Goal: Find specific page/section: Find specific page/section

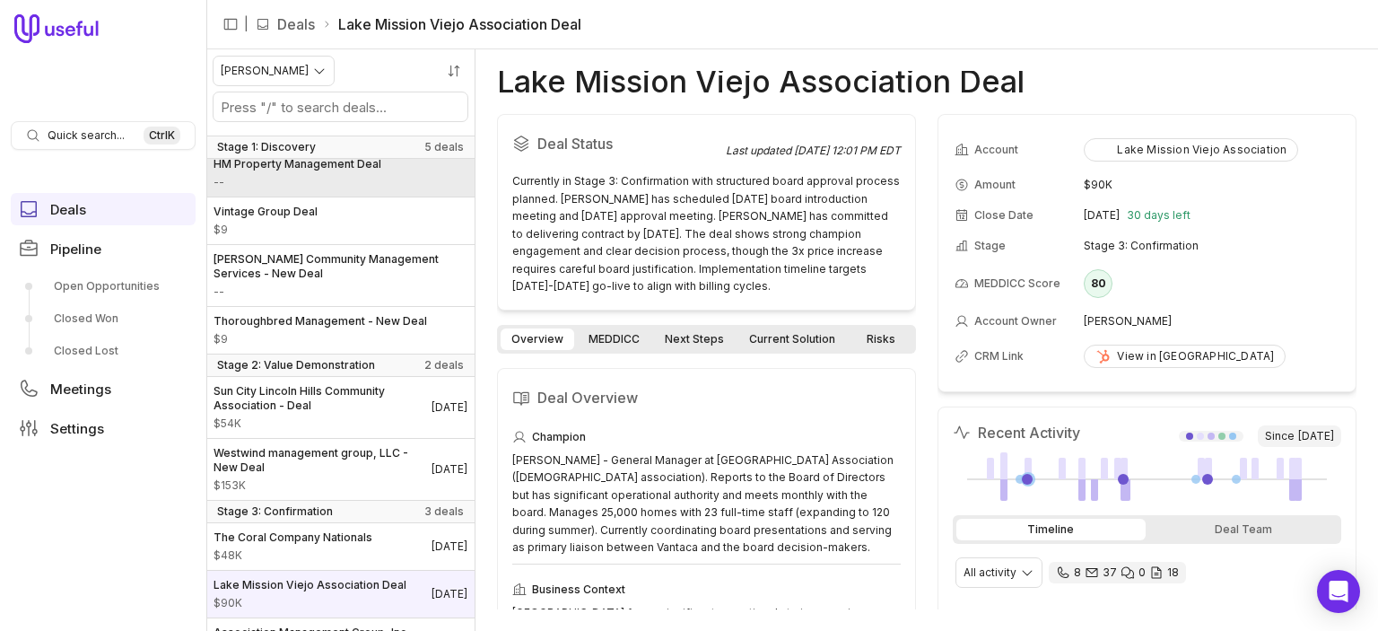
scroll to position [117, 0]
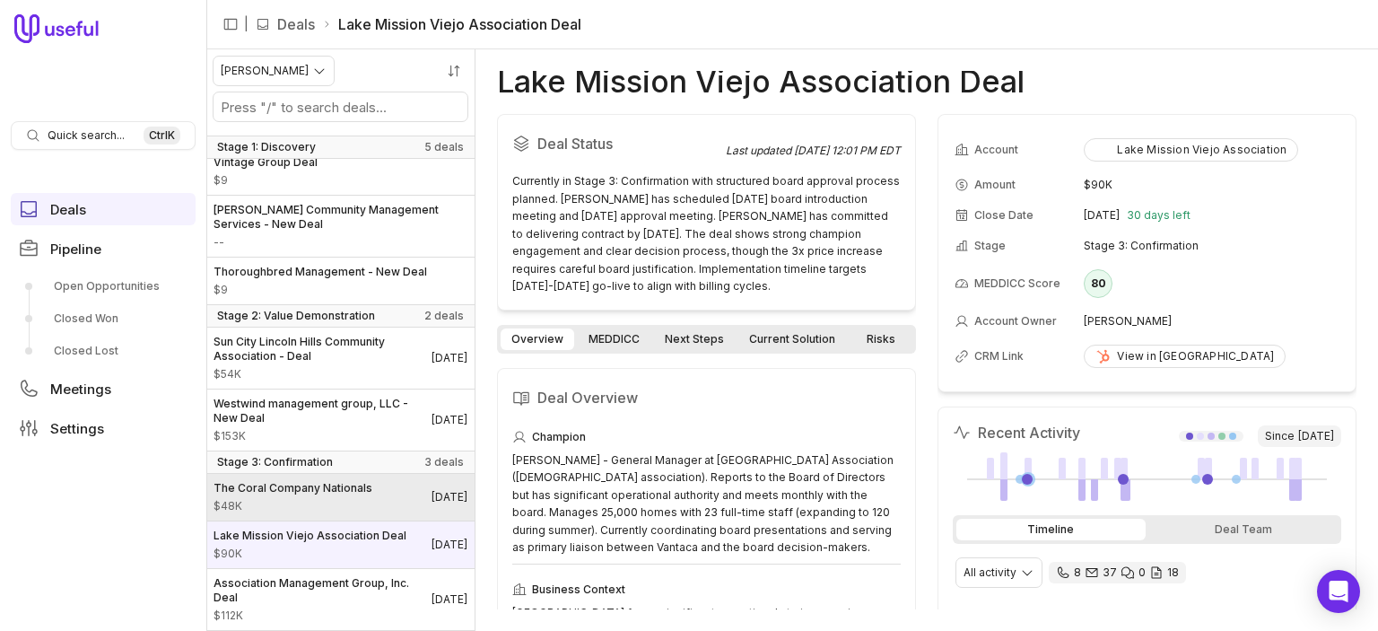
click at [328, 481] on span "The Coral Company Nationals" at bounding box center [293, 488] width 159 height 14
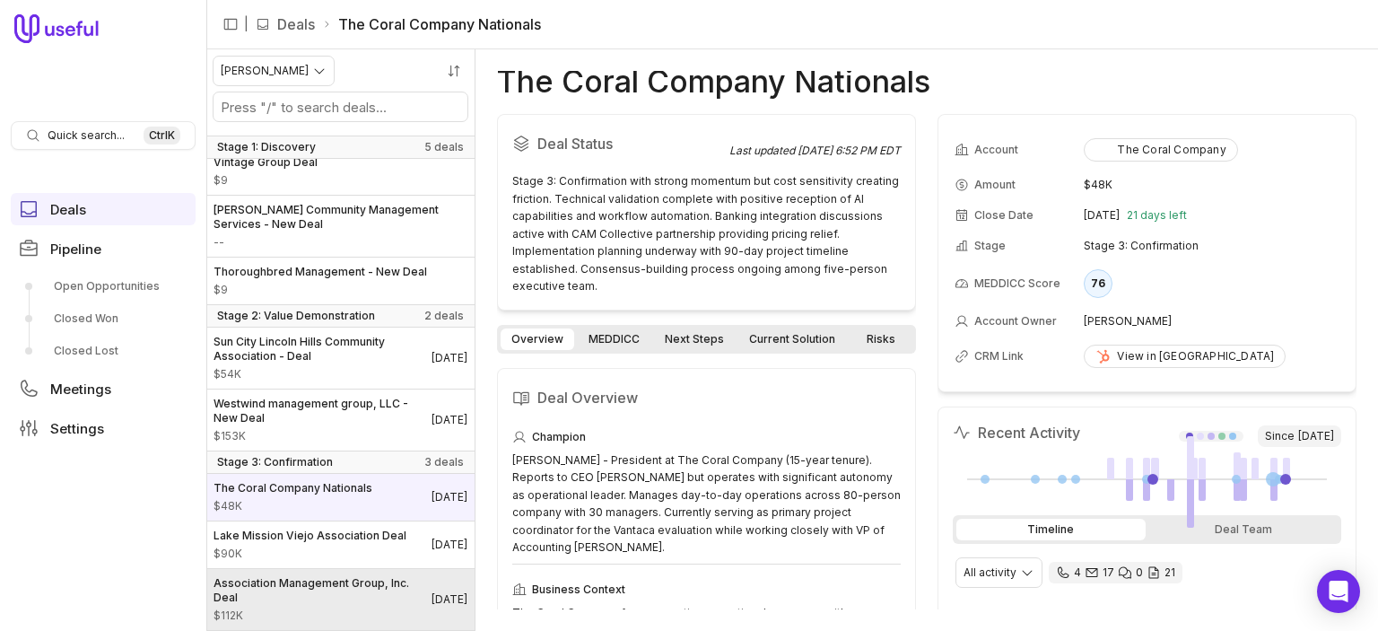
click at [326, 591] on span "Association Management Group, Inc. Deal" at bounding box center [323, 590] width 218 height 29
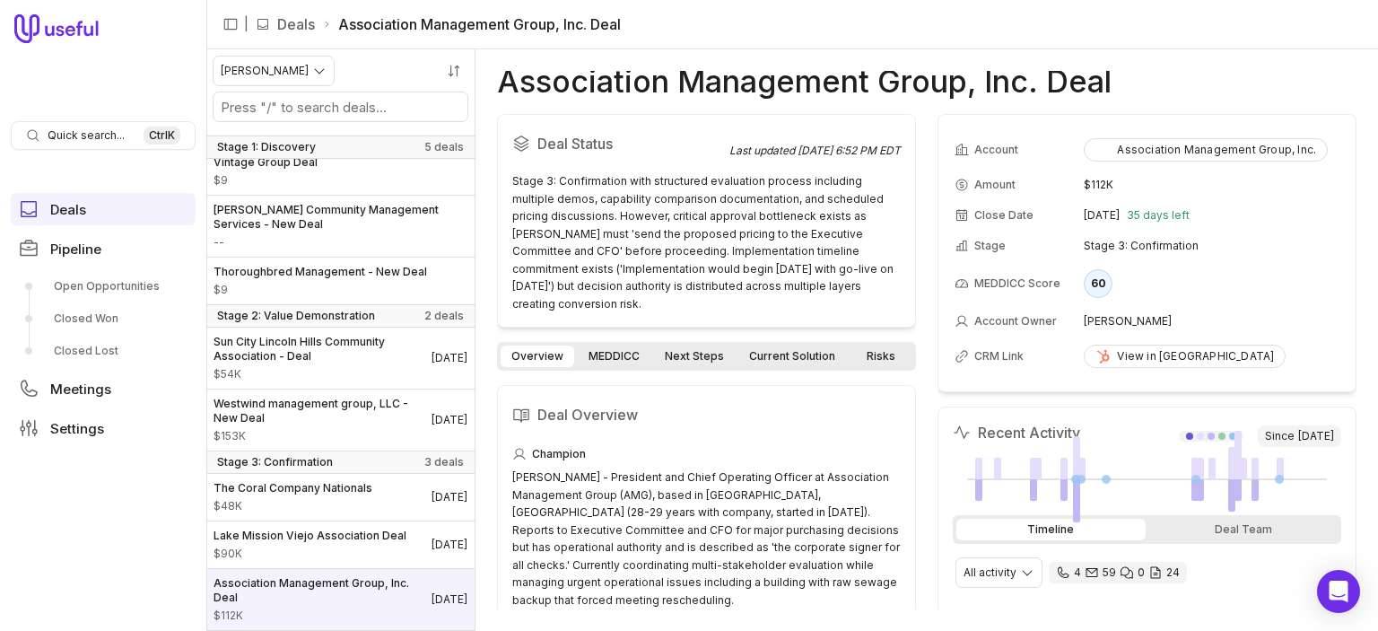
click at [598, 345] on link "MEDDICC" at bounding box center [614, 356] width 73 height 22
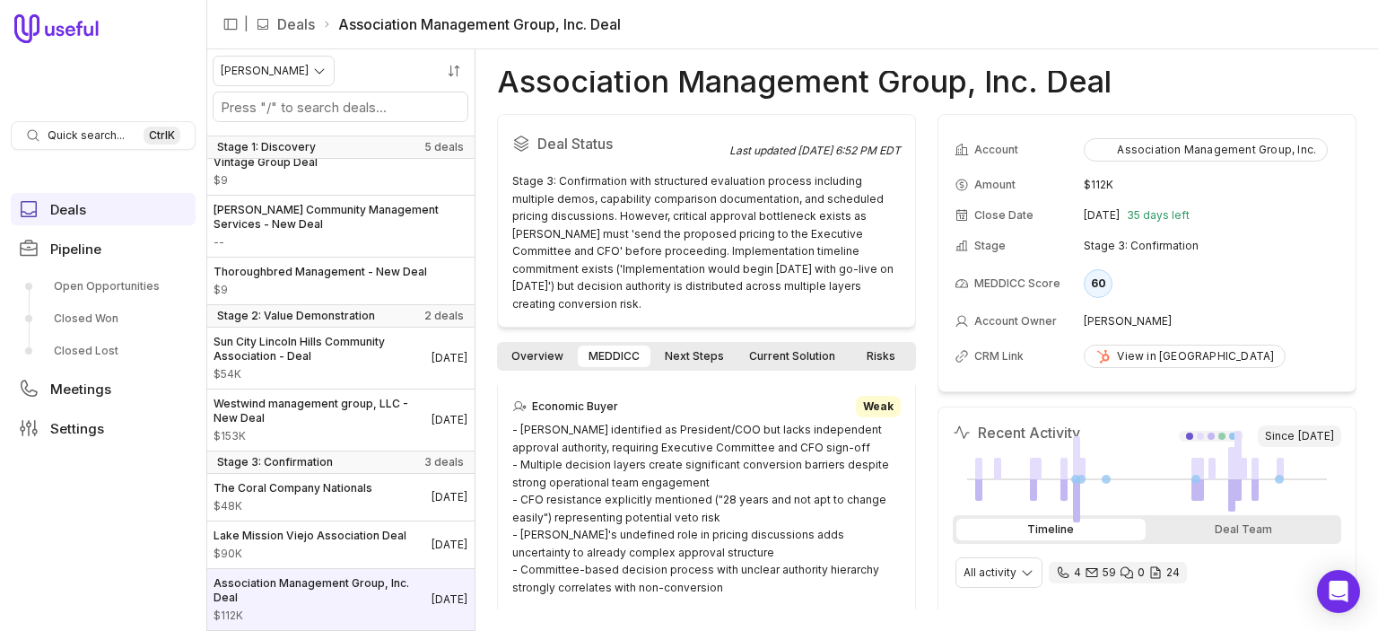
scroll to position [447, 0]
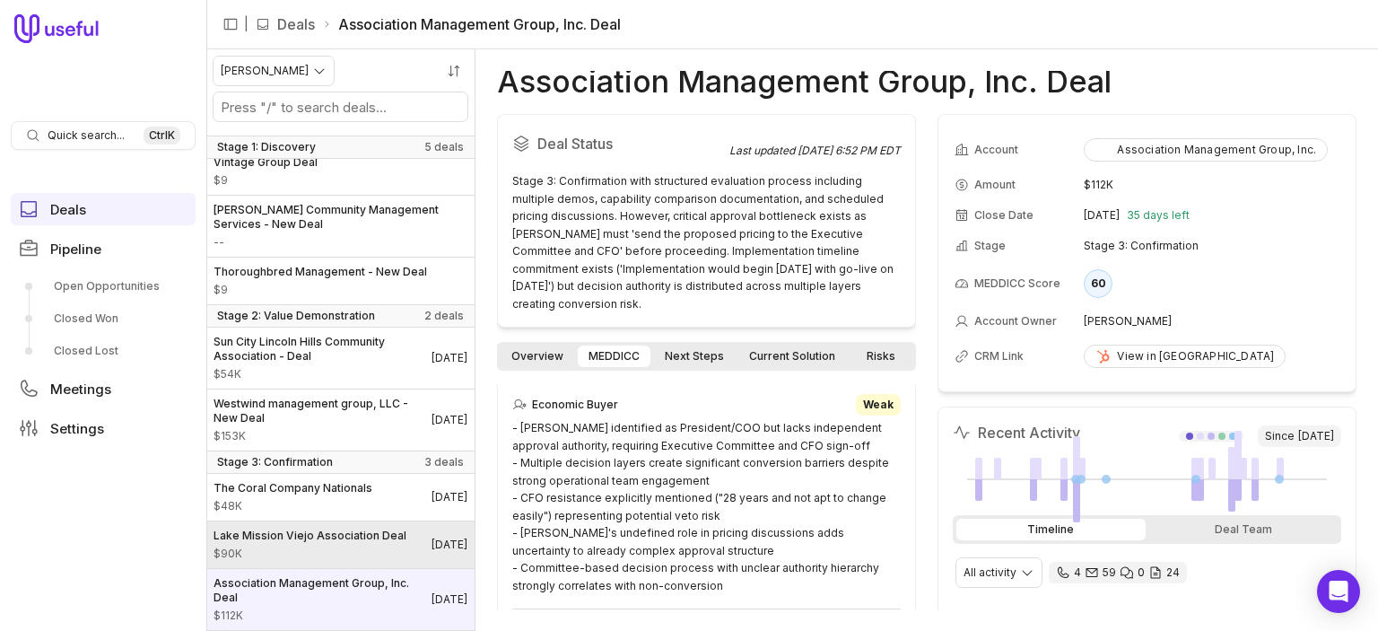
click at [308, 529] on span "Lake Mission Viejo Association Deal" at bounding box center [310, 536] width 193 height 14
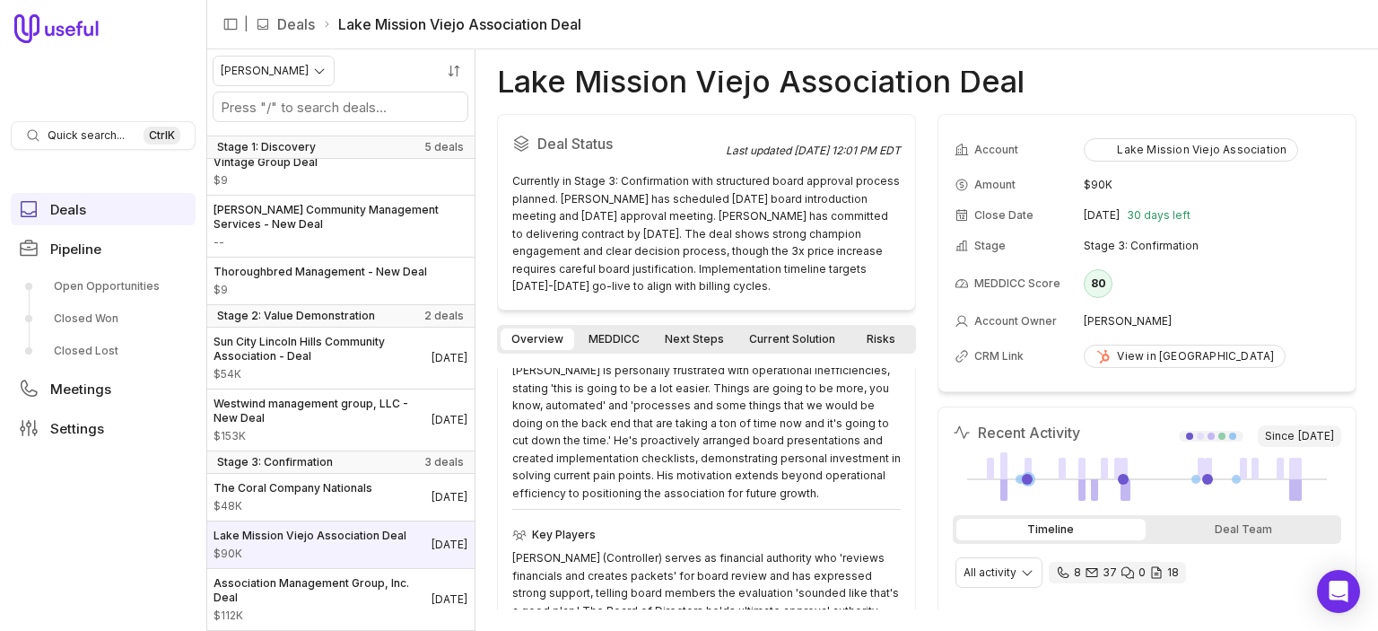
click at [610, 336] on link "MEDDICC" at bounding box center [614, 339] width 73 height 22
